Goal: Information Seeking & Learning: Learn about a topic

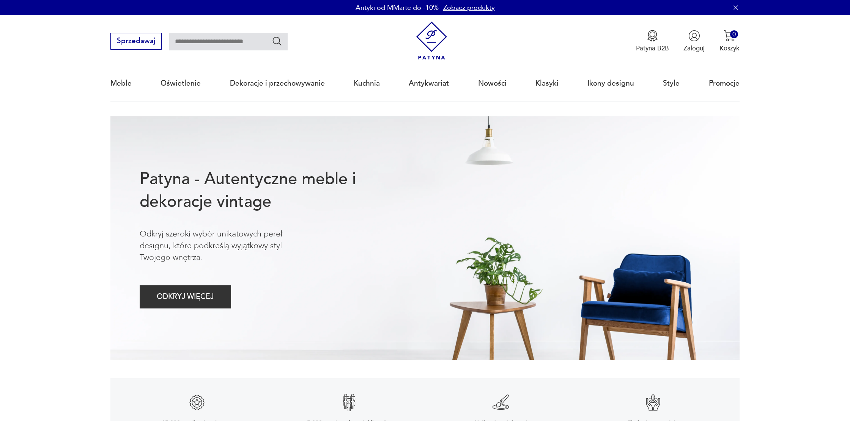
click at [233, 43] on input "text" at bounding box center [228, 41] width 118 height 17
type input "******"
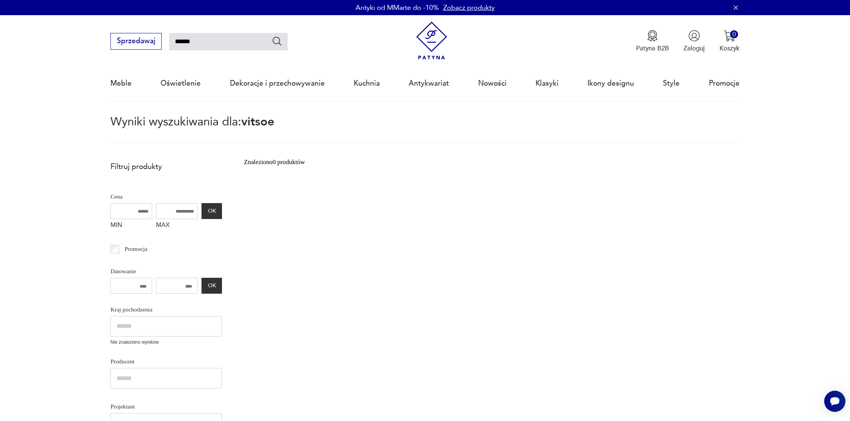
click at [184, 41] on input "******" at bounding box center [228, 41] width 118 height 17
type input "****"
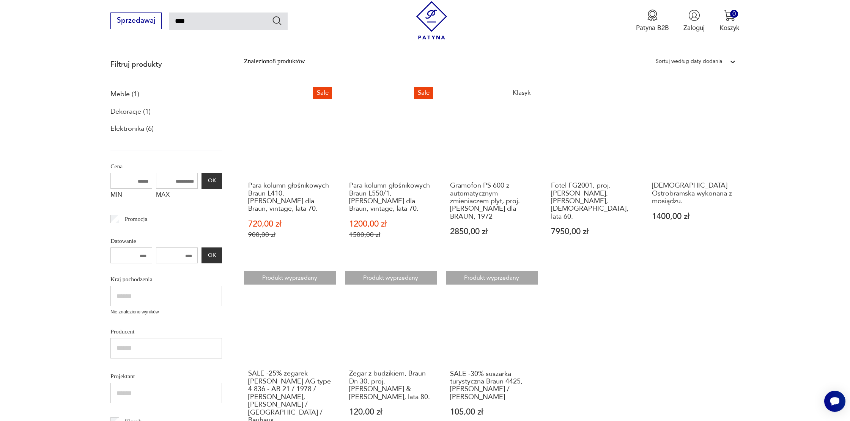
scroll to position [113, 0]
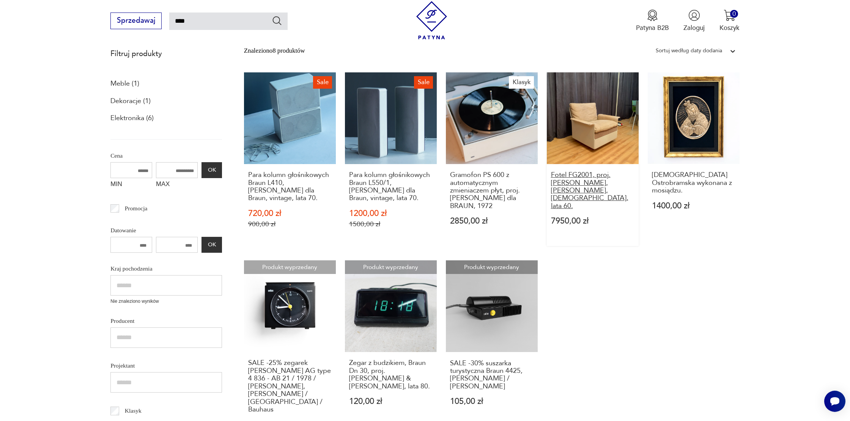
click at [589, 185] on h3 "Fotel FG2001, proj. [PERSON_NAME], [PERSON_NAME], [DEMOGRAPHIC_DATA], lata 60." at bounding box center [592, 190] width 83 height 39
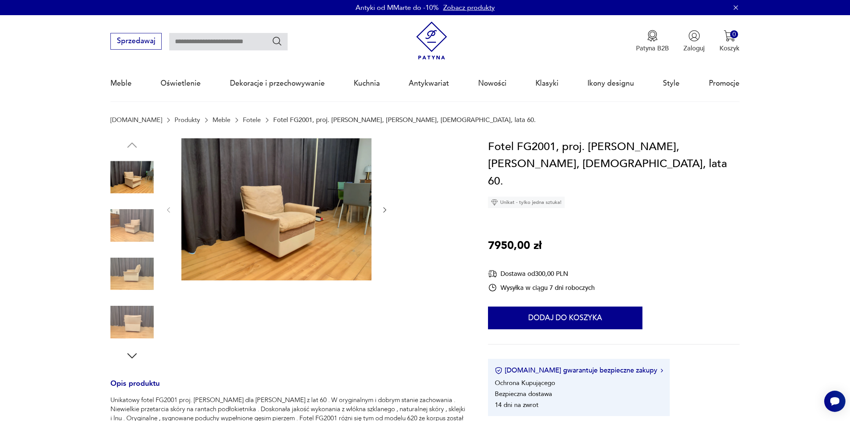
click at [151, 284] on img at bounding box center [131, 274] width 43 height 43
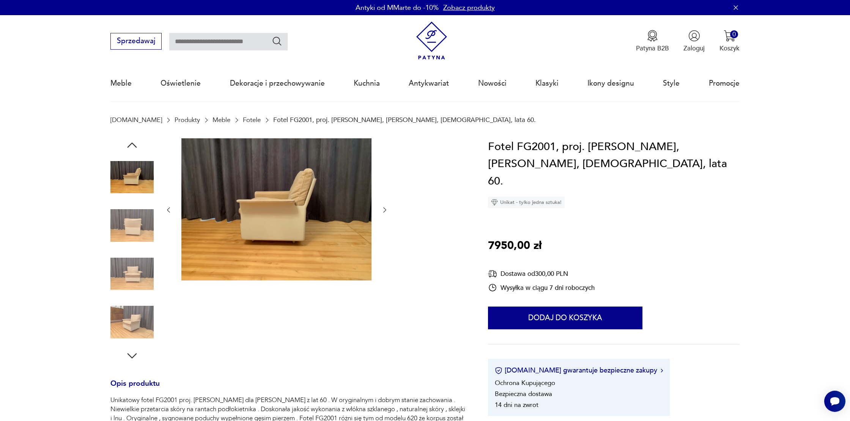
click at [143, 295] on img at bounding box center [131, 274] width 43 height 43
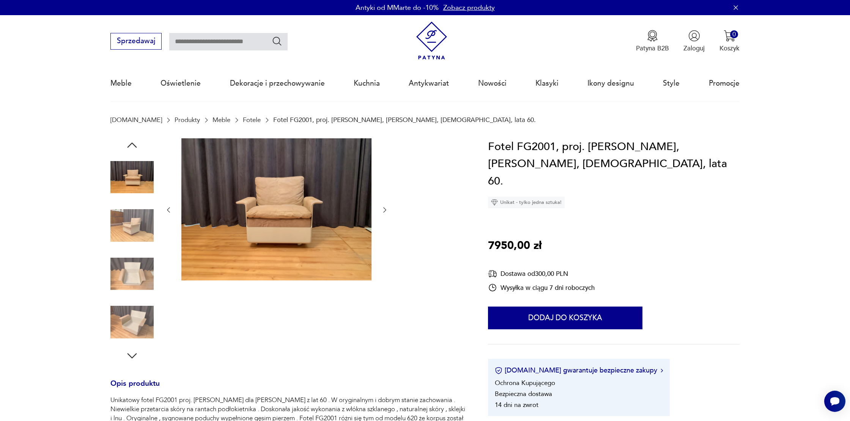
click at [142, 284] on img at bounding box center [131, 274] width 43 height 43
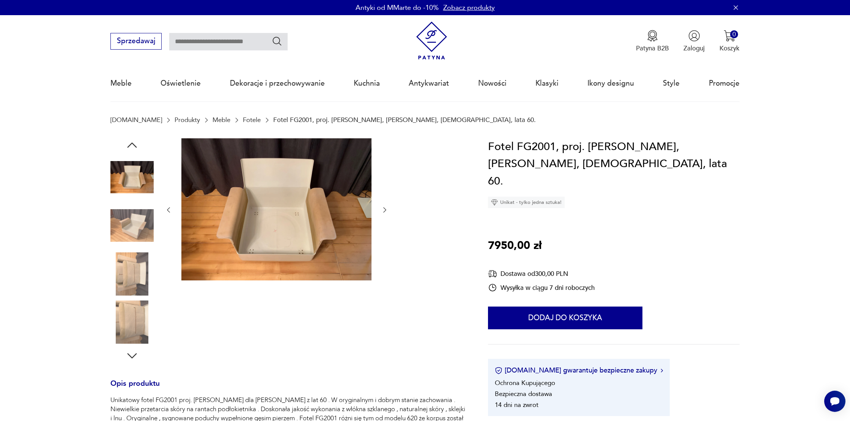
click at [355, 262] on img at bounding box center [276, 209] width 190 height 143
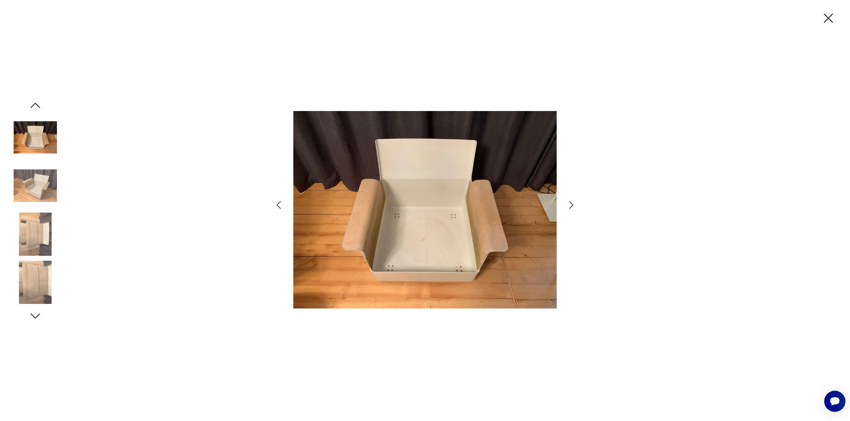
click at [36, 277] on img at bounding box center [35, 282] width 43 height 43
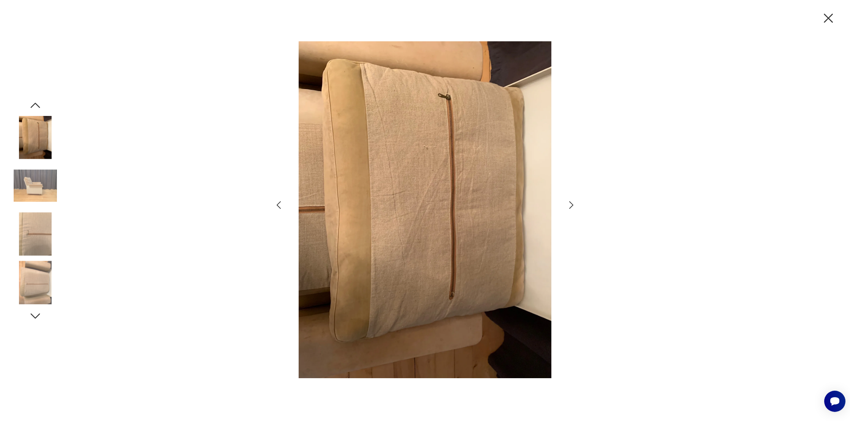
click at [35, 288] on img at bounding box center [35, 282] width 43 height 43
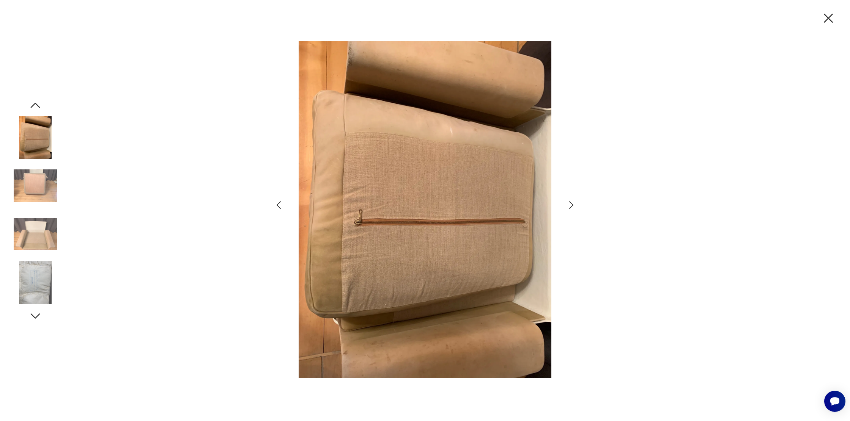
click at [34, 319] on icon "button" at bounding box center [35, 317] width 14 height 14
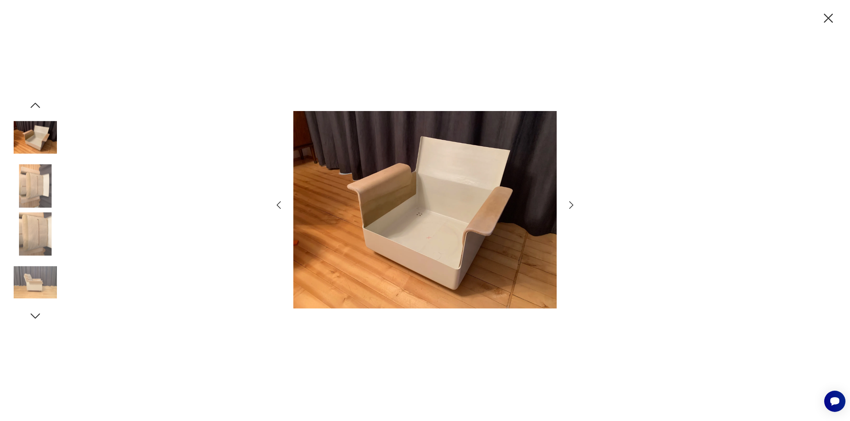
click at [473, 238] on img at bounding box center [424, 209] width 263 height 337
click at [36, 108] on icon "button" at bounding box center [35, 106] width 14 height 14
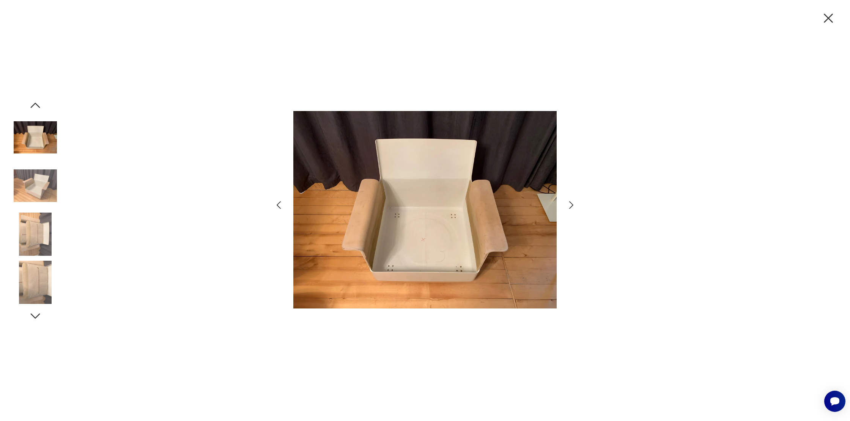
click at [36, 108] on icon "button" at bounding box center [35, 106] width 14 height 14
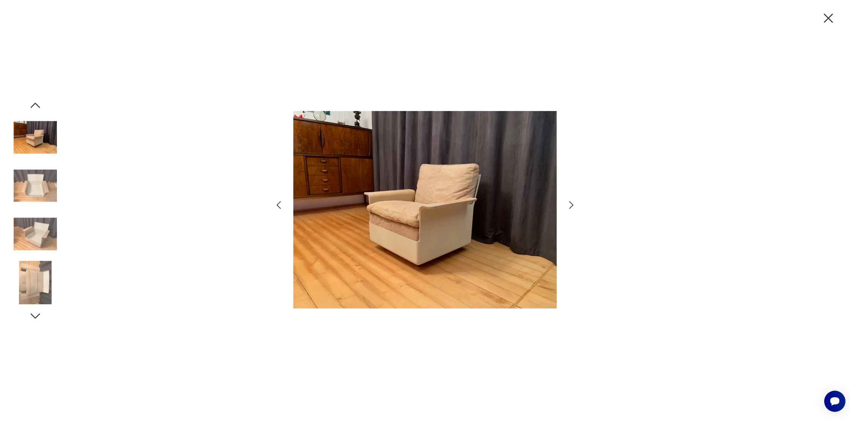
click at [36, 108] on icon "button" at bounding box center [35, 106] width 14 height 14
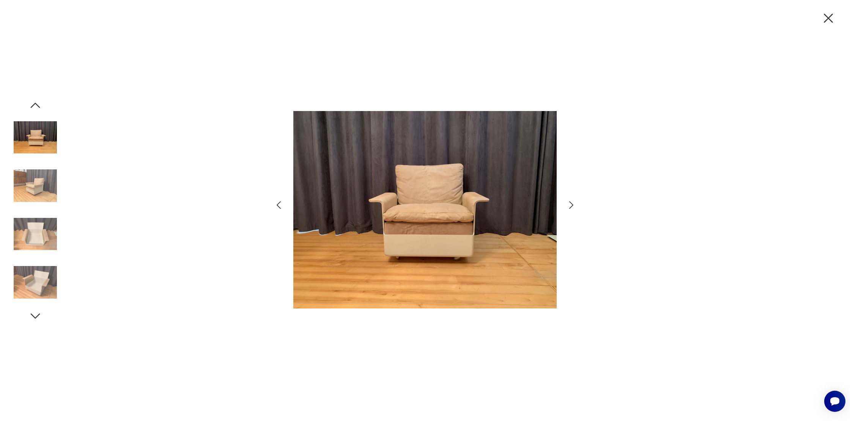
click at [36, 108] on icon "button" at bounding box center [35, 106] width 14 height 14
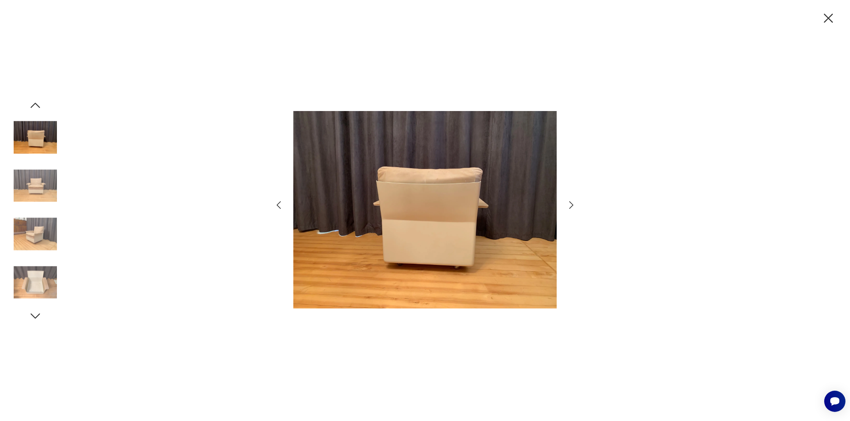
click at [36, 108] on icon "button" at bounding box center [35, 106] width 14 height 14
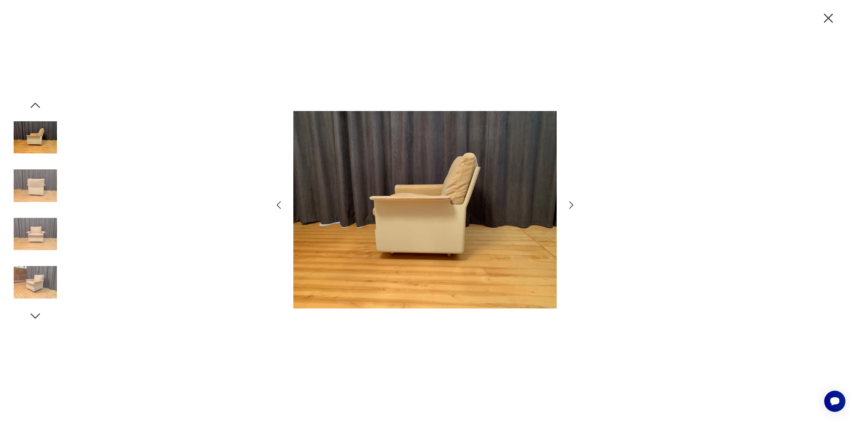
click at [36, 108] on icon "button" at bounding box center [35, 106] width 14 height 14
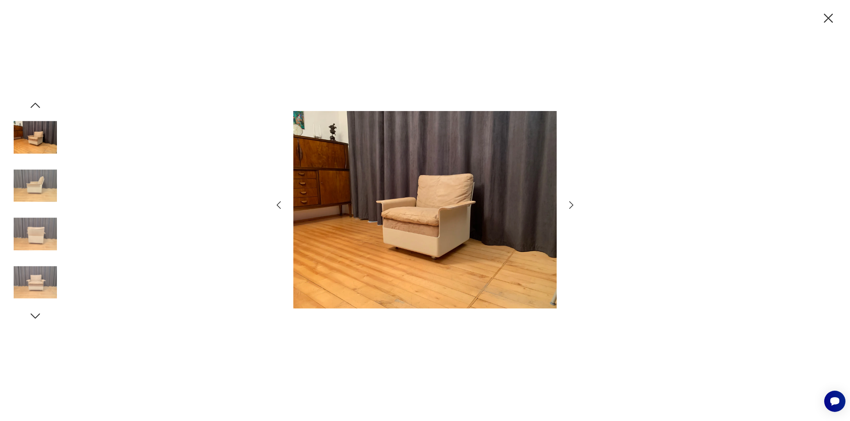
click at [36, 108] on icon "button" at bounding box center [35, 106] width 14 height 14
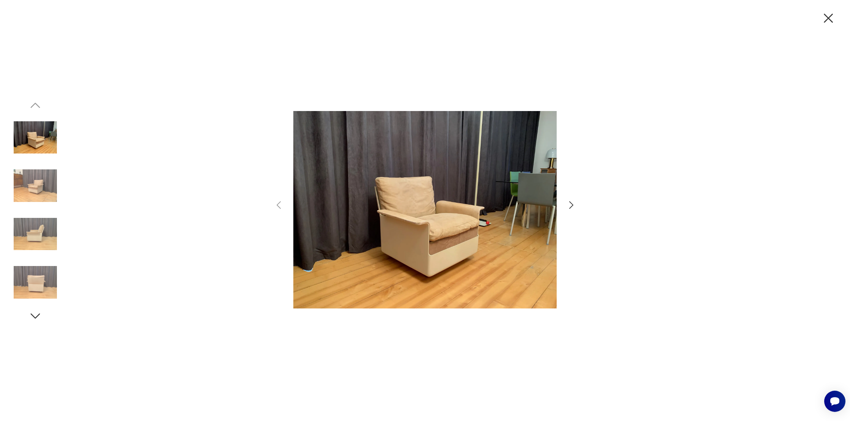
click at [36, 320] on icon "button" at bounding box center [35, 317] width 14 height 14
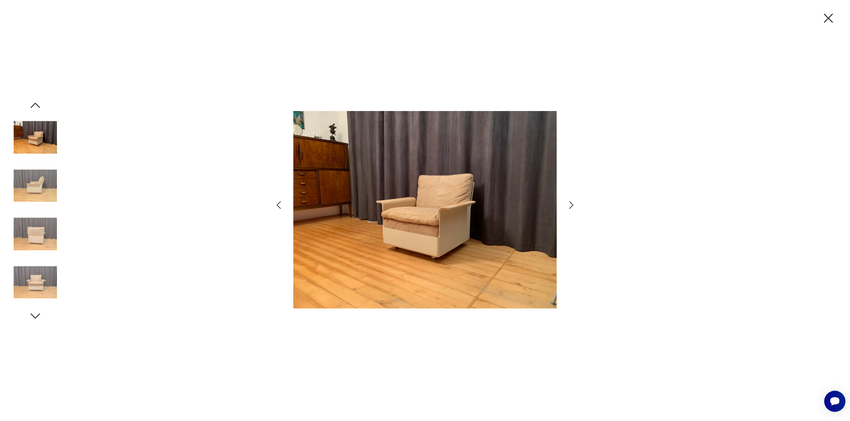
click at [35, 313] on icon "button" at bounding box center [35, 317] width 14 height 14
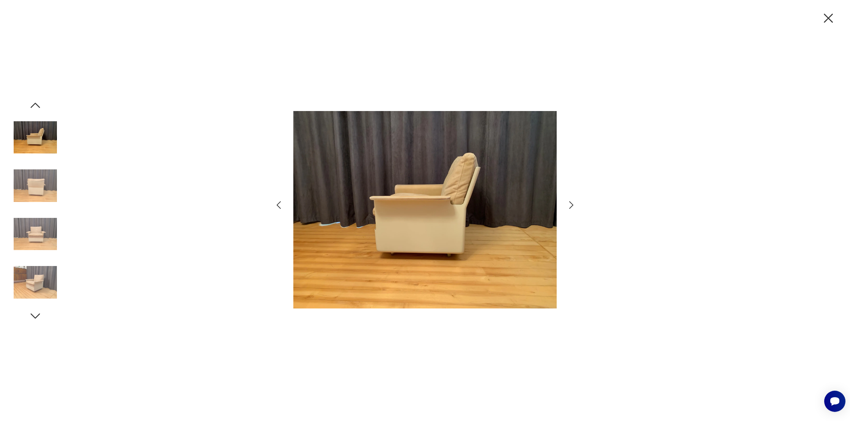
click at [35, 313] on icon "button" at bounding box center [35, 317] width 14 height 14
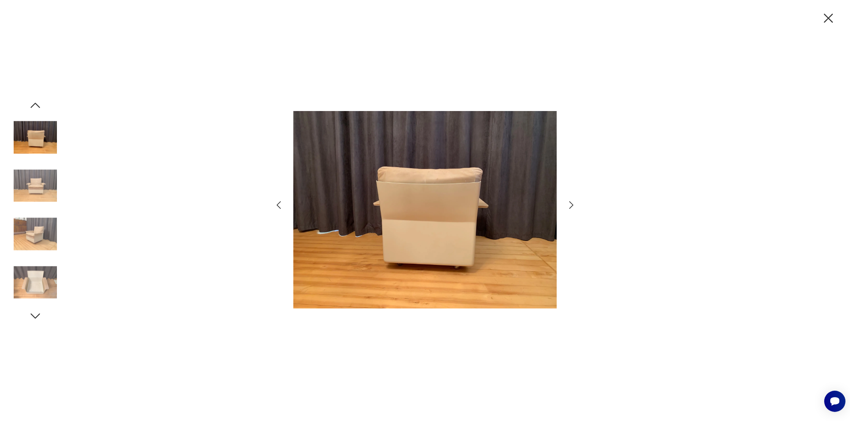
click at [35, 313] on icon "button" at bounding box center [35, 317] width 14 height 14
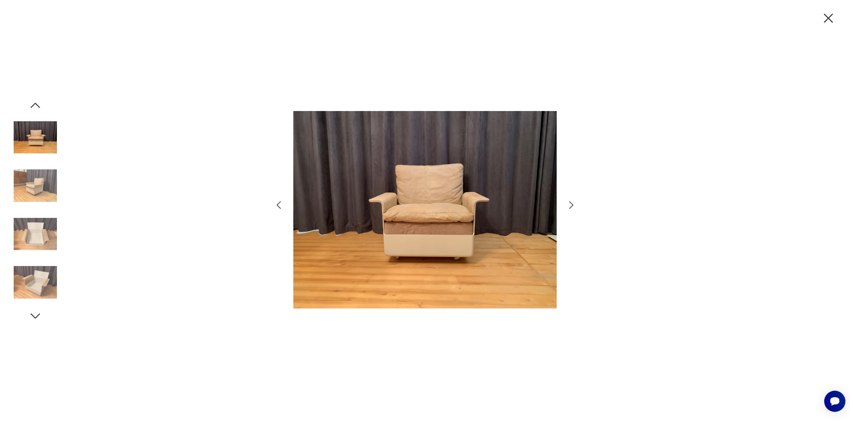
click at [36, 291] on img at bounding box center [35, 282] width 43 height 43
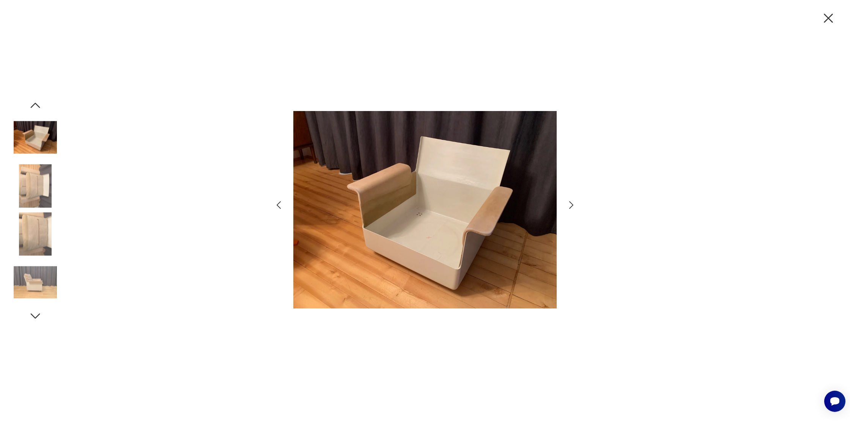
click at [36, 316] on icon "button" at bounding box center [35, 317] width 14 height 14
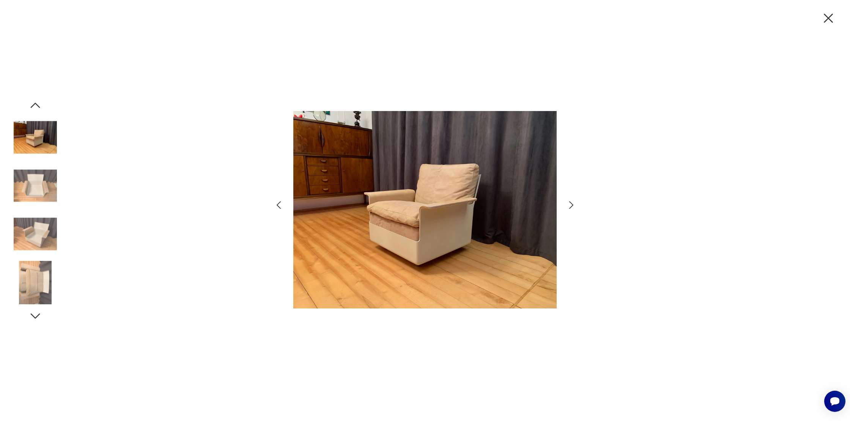
click at [827, 22] on icon "button" at bounding box center [828, 18] width 16 height 16
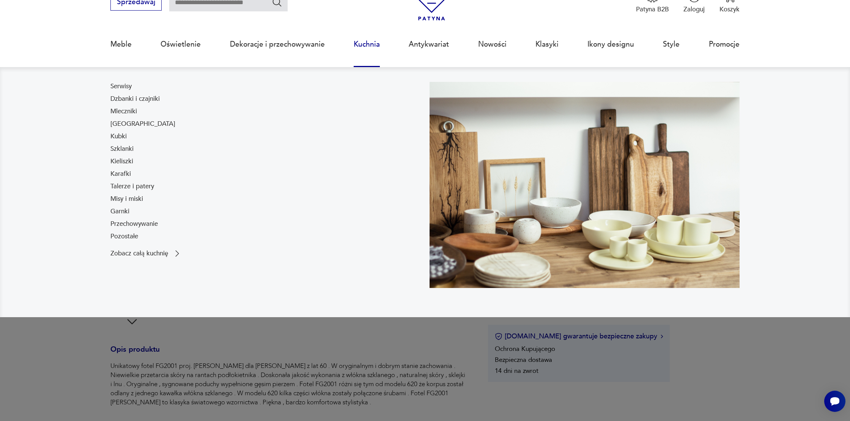
scroll to position [42, 0]
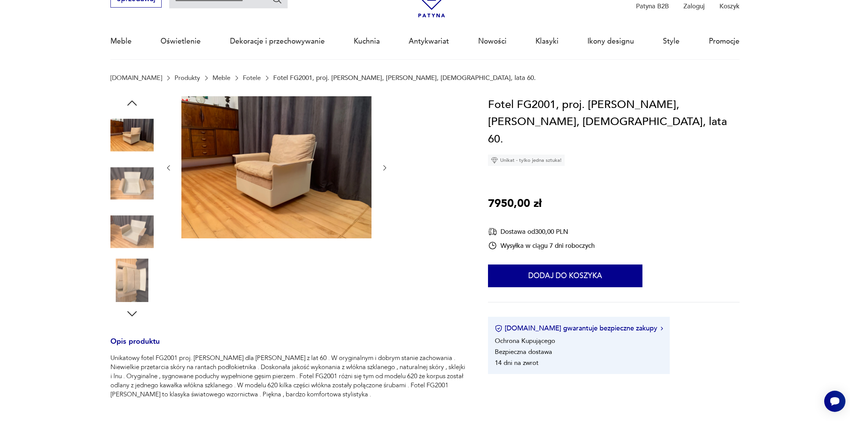
type input "****"
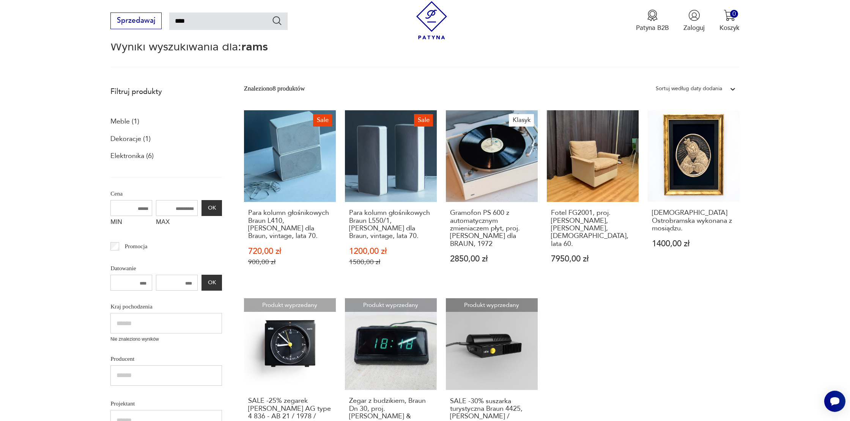
scroll to position [76, 0]
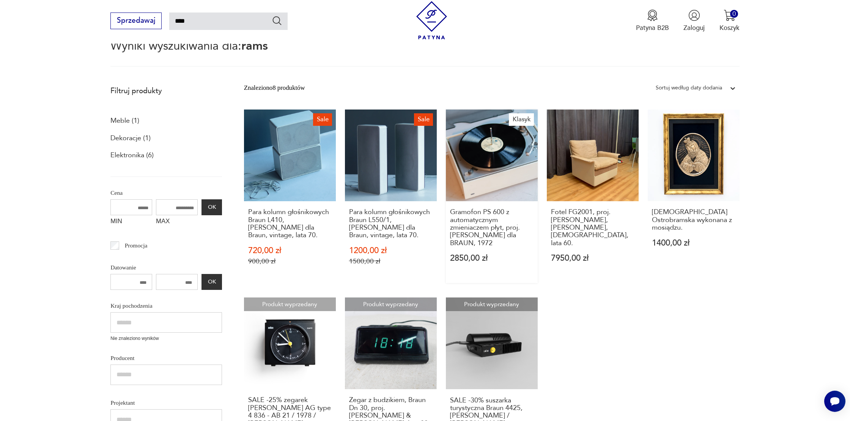
click at [476, 160] on link "Klasyk Gramofon PS 600 z automatycznym zmieniaczem płyt, proj. [PERSON_NAME] dl…" at bounding box center [492, 197] width 92 height 174
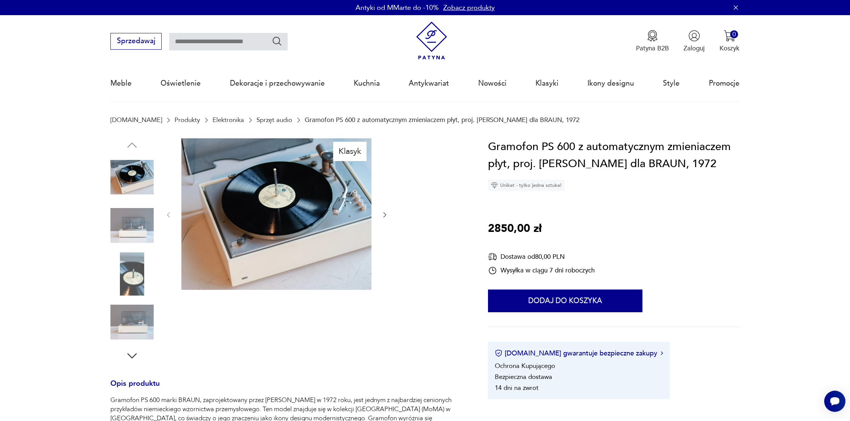
click at [262, 195] on img at bounding box center [276, 214] width 190 height 152
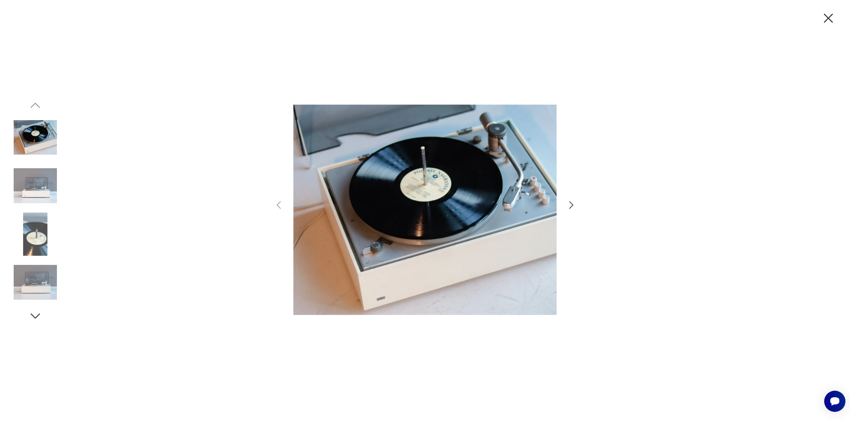
click at [36, 193] on img at bounding box center [35, 185] width 43 height 43
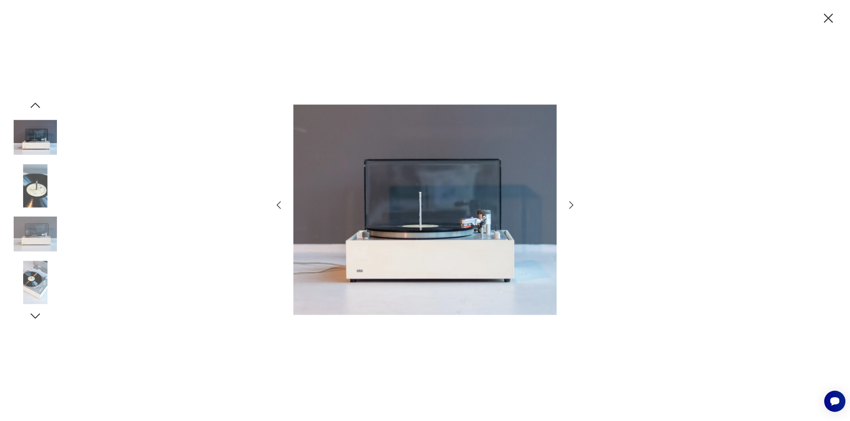
click at [36, 247] on img at bounding box center [35, 234] width 43 height 43
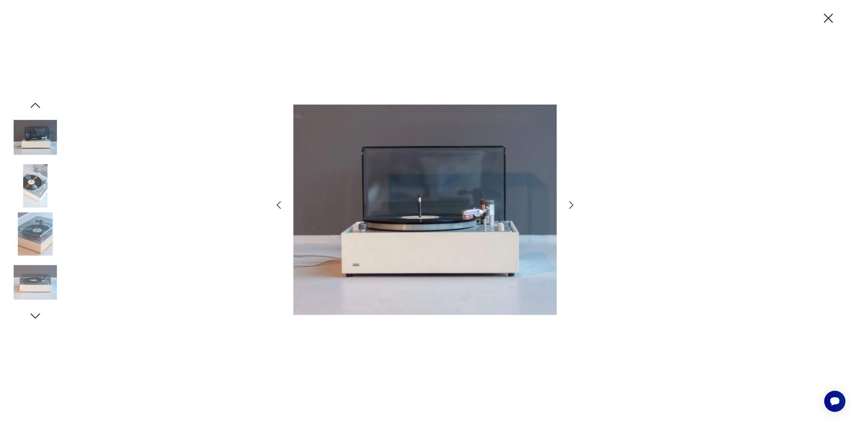
click at [571, 202] on icon "button" at bounding box center [571, 205] width 11 height 11
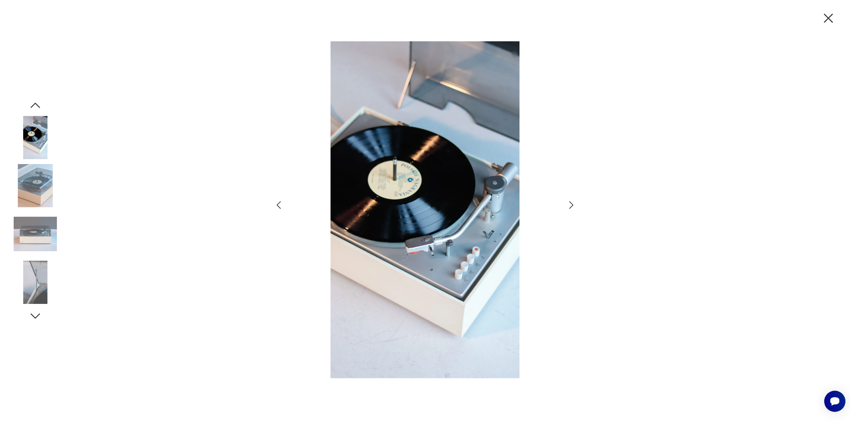
click at [571, 204] on icon "button" at bounding box center [571, 205] width 4 height 8
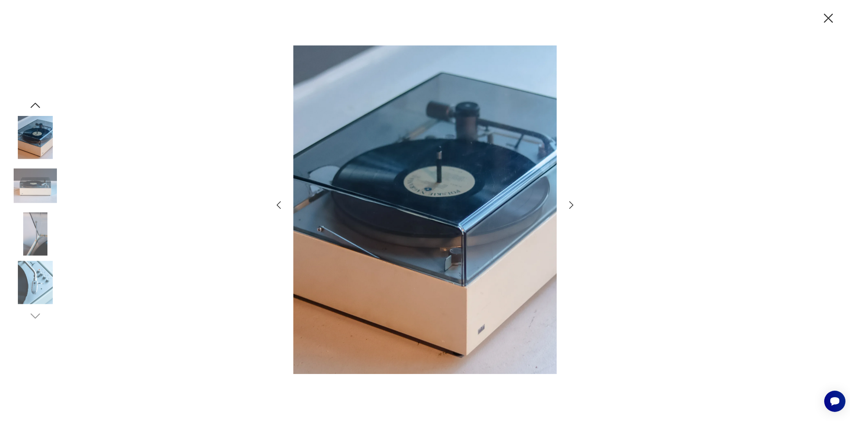
click at [571, 204] on icon "button" at bounding box center [571, 205] width 4 height 8
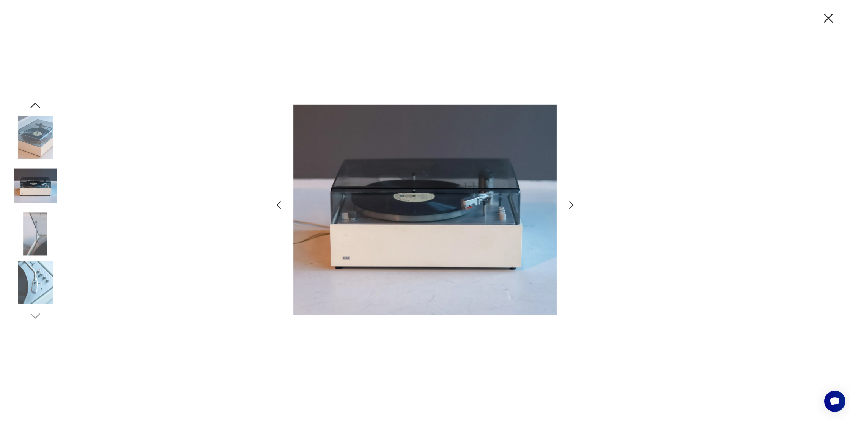
click at [571, 204] on icon "button" at bounding box center [571, 205] width 4 height 8
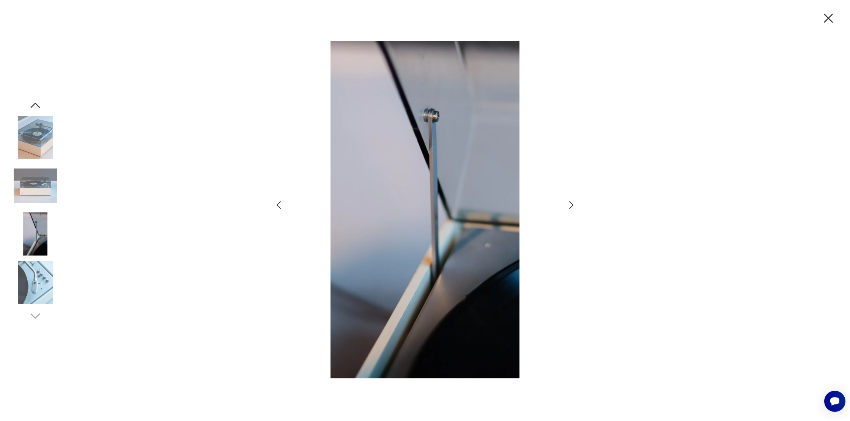
click at [571, 204] on icon "button" at bounding box center [571, 205] width 4 height 8
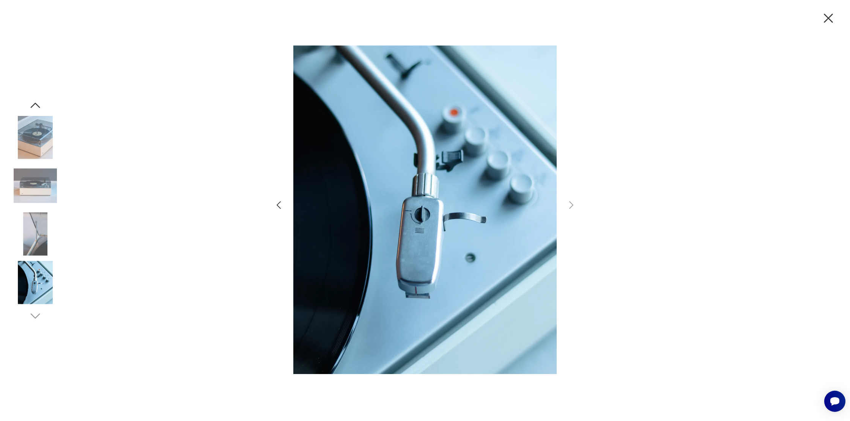
click at [825, 18] on icon "button" at bounding box center [828, 18] width 16 height 16
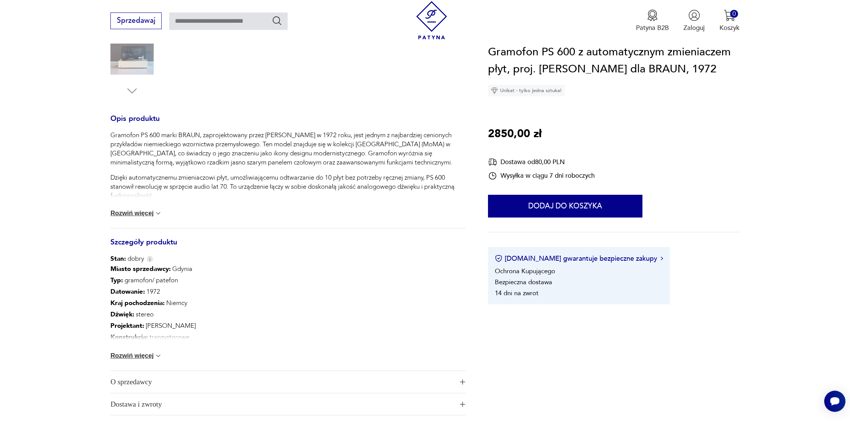
scroll to position [273, 0]
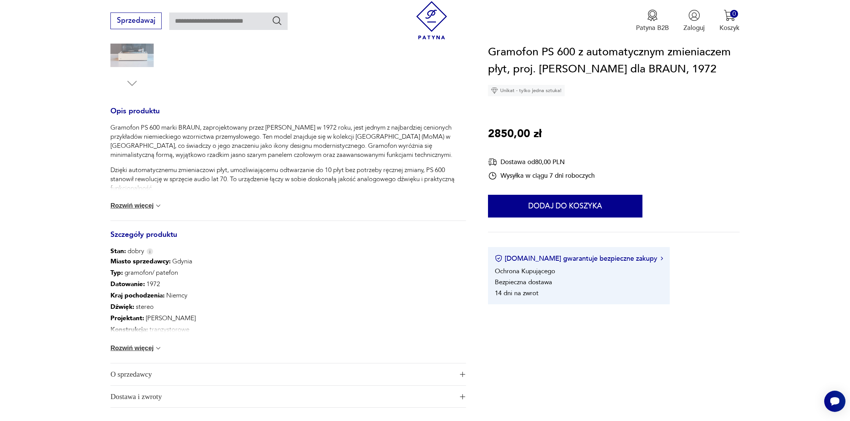
click at [140, 208] on button "Rozwiń więcej" at bounding box center [136, 206] width 52 height 8
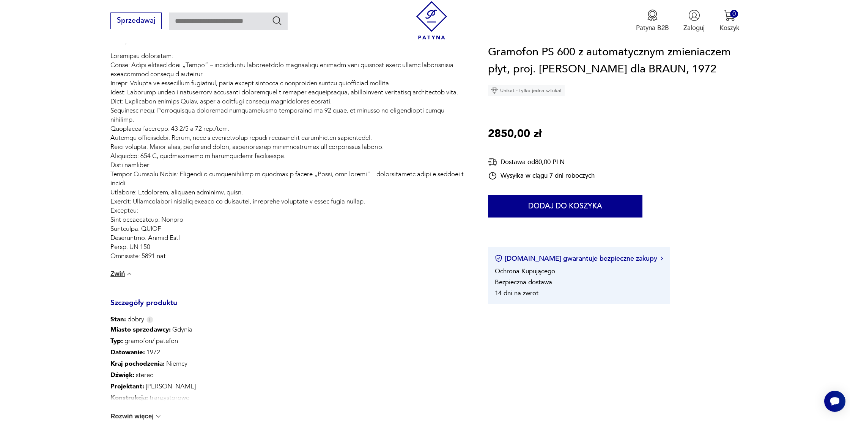
scroll to position [0, 0]
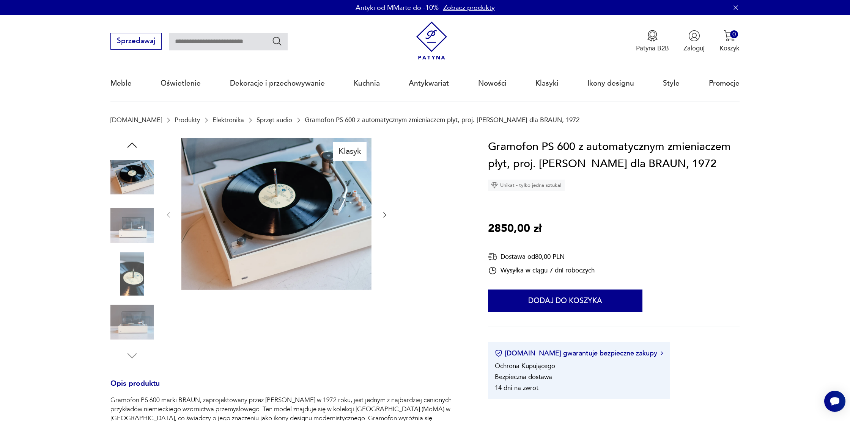
type input "****"
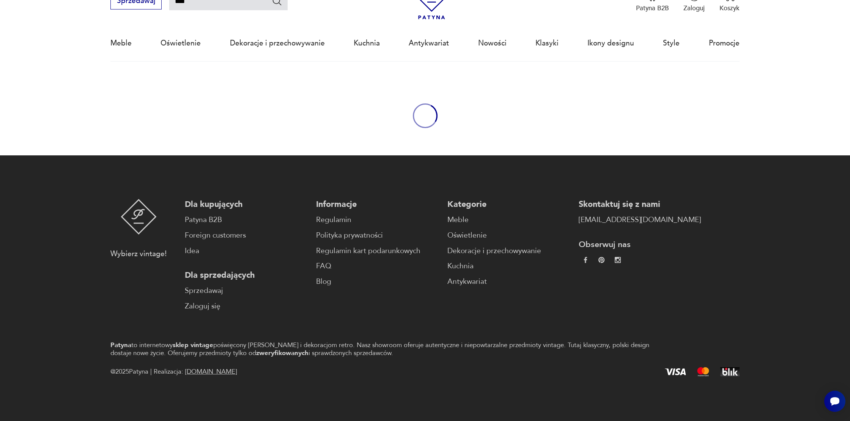
scroll to position [76, 0]
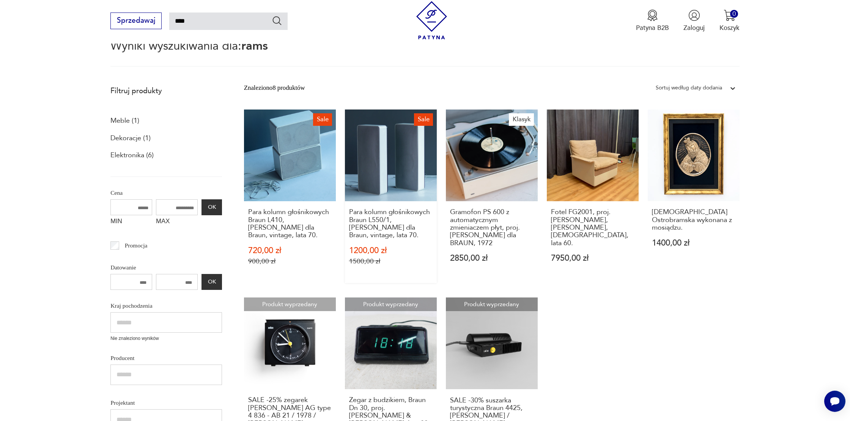
click at [365, 162] on link "Sale Para kolumn głośnikowych Braun L550/1, [PERSON_NAME] dla Braun, vintage, l…" at bounding box center [391, 197] width 92 height 174
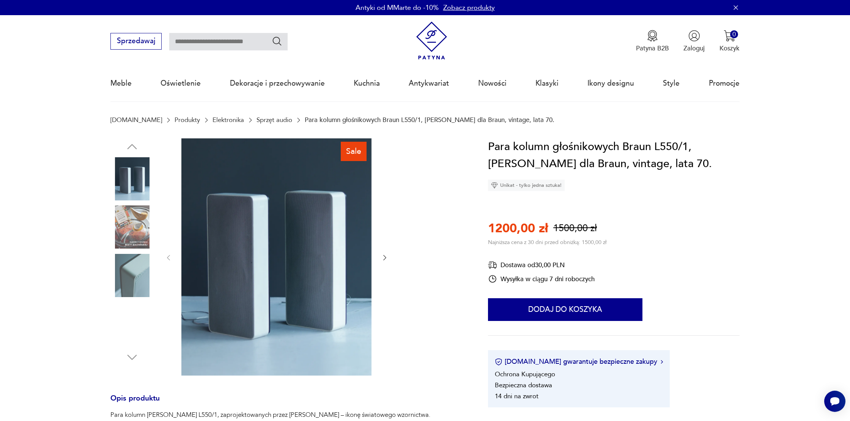
click at [276, 203] on img at bounding box center [276, 256] width 190 height 237
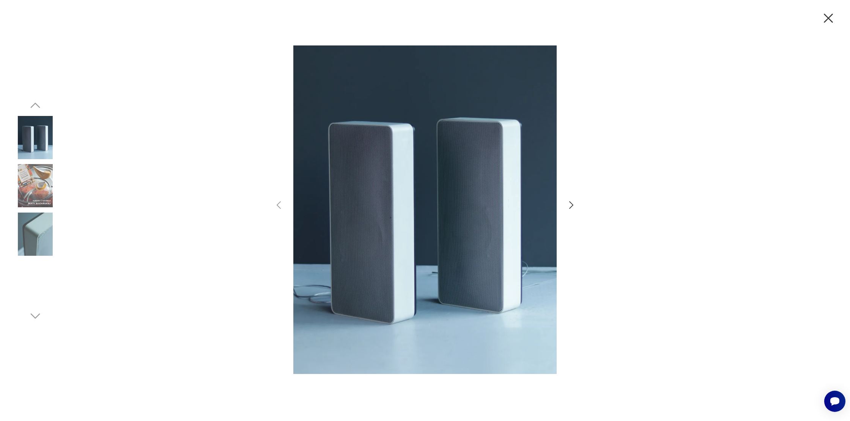
click at [569, 202] on icon "button" at bounding box center [571, 205] width 11 height 11
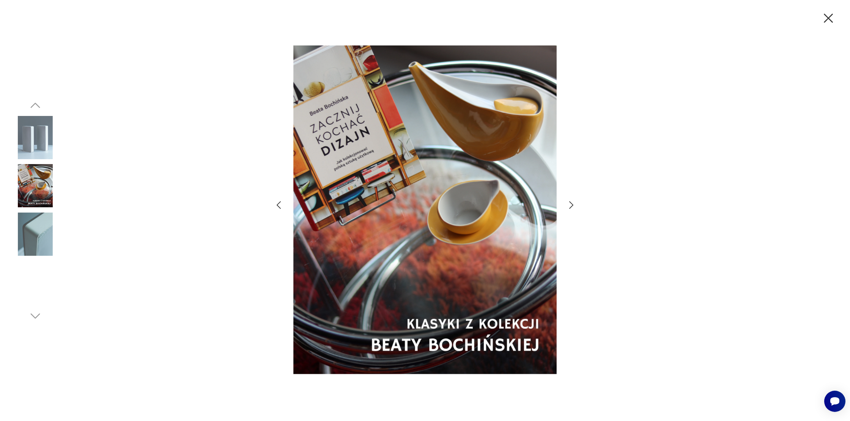
click at [569, 202] on icon "button" at bounding box center [571, 205] width 11 height 11
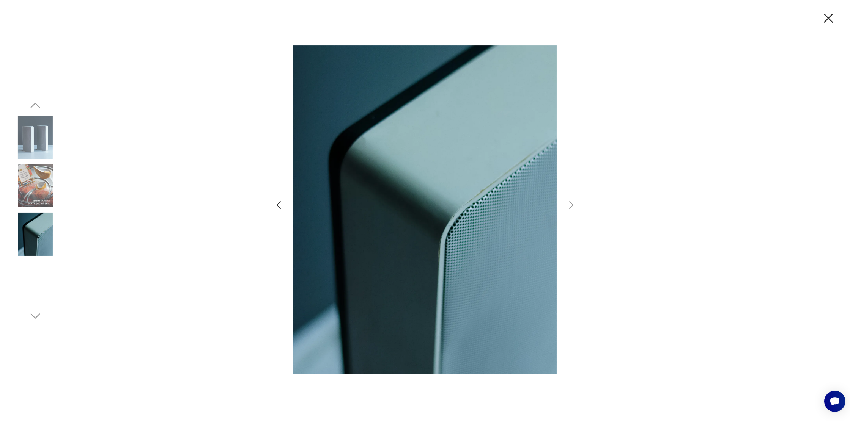
click at [30, 138] on img at bounding box center [35, 137] width 43 height 43
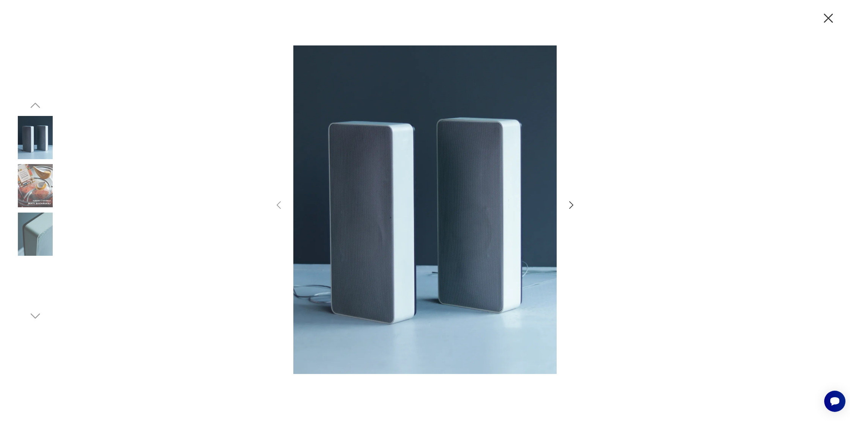
click at [825, 17] on icon "button" at bounding box center [828, 18] width 16 height 16
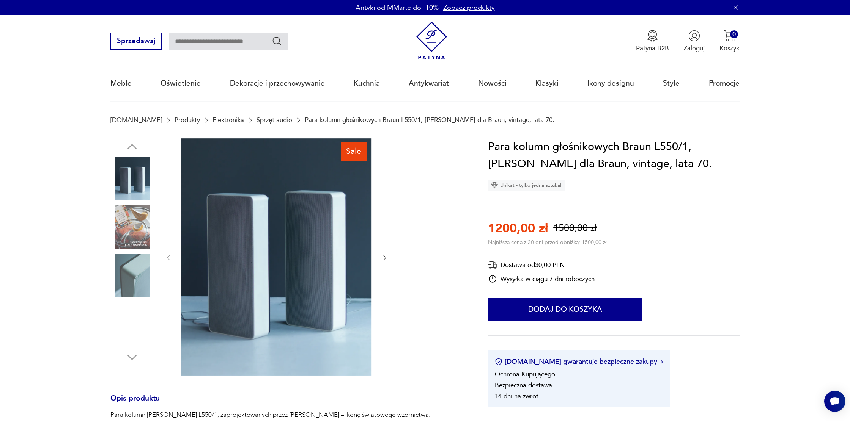
type input "****"
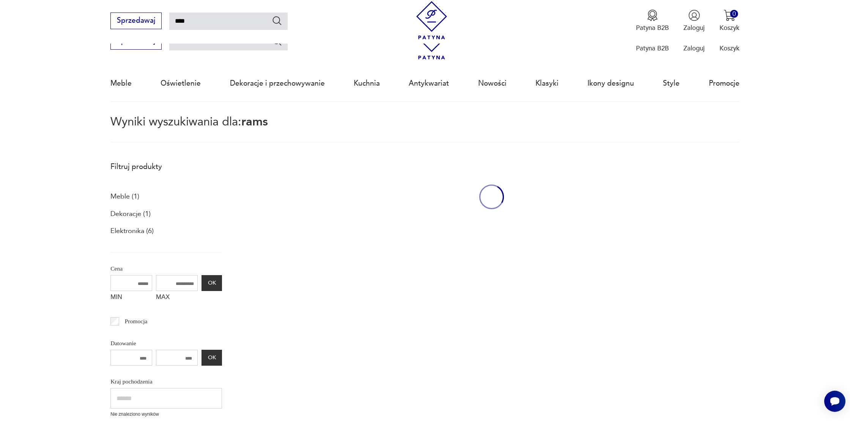
scroll to position [75, 0]
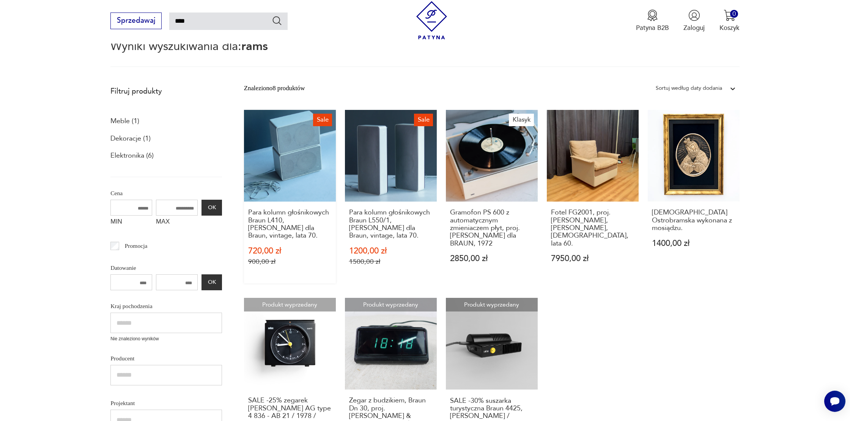
click at [306, 152] on link "Sale Para kolumn głośnikowych Braun L410, [PERSON_NAME] dla Braun, vintage, lat…" at bounding box center [290, 197] width 92 height 174
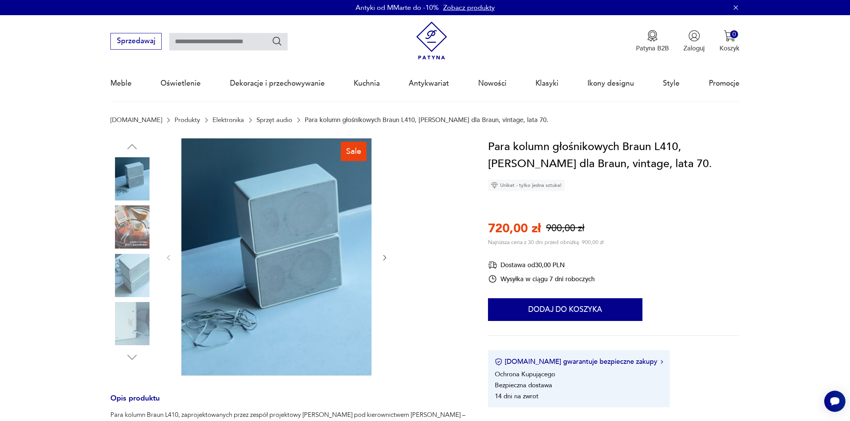
click at [133, 282] on img at bounding box center [131, 275] width 43 height 43
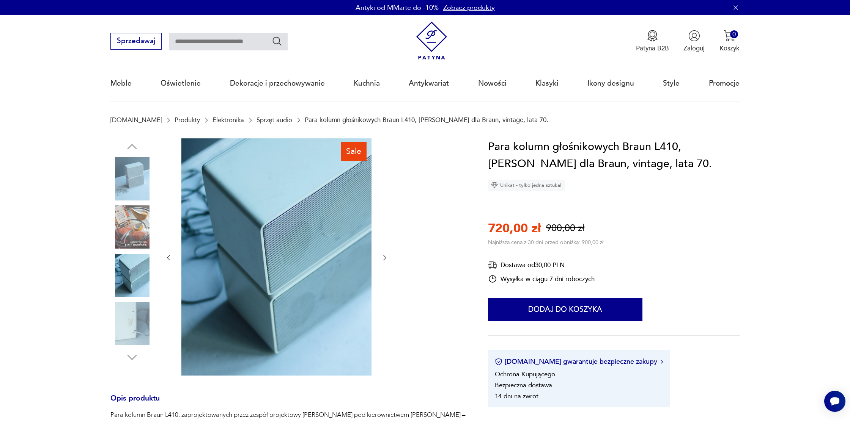
click at [134, 317] on img at bounding box center [131, 323] width 43 height 43
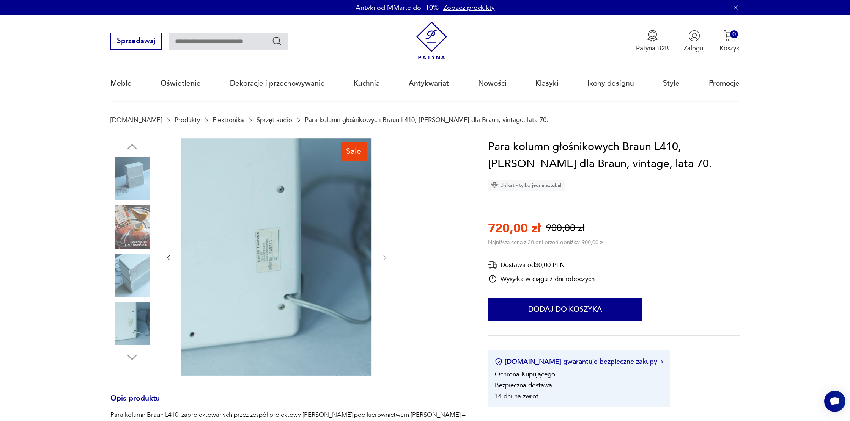
type input "****"
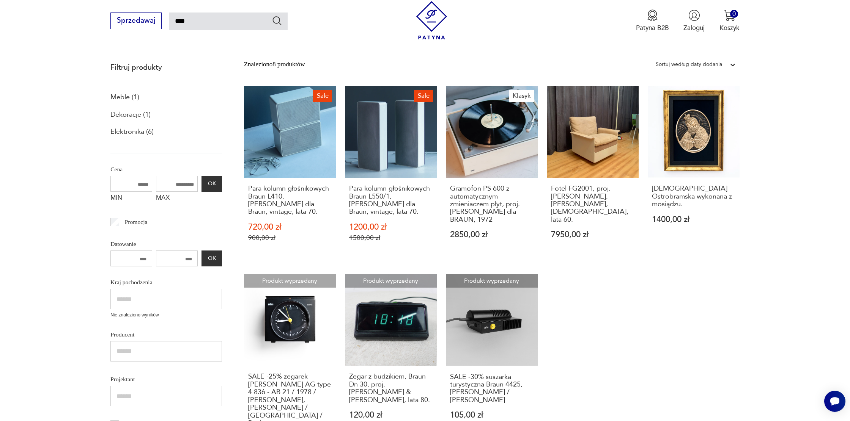
scroll to position [104, 0]
